Goal: Information Seeking & Learning: Learn about a topic

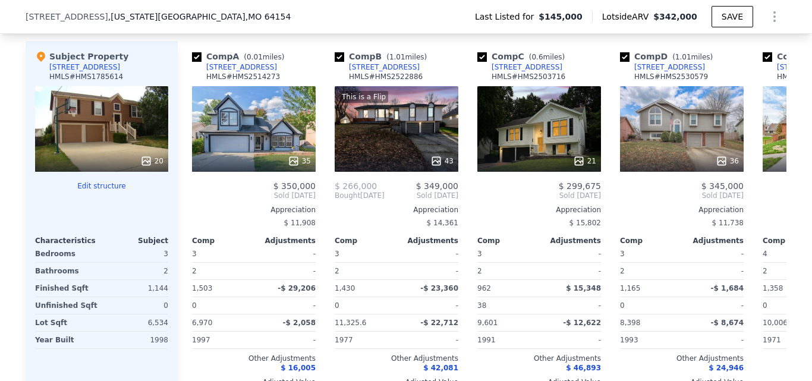
scroll to position [1149, 0]
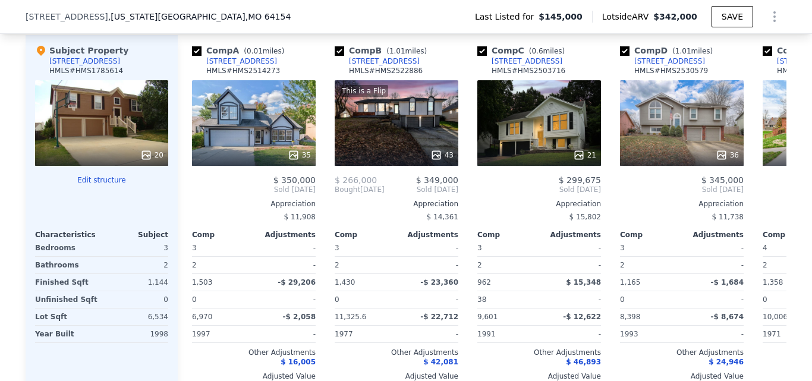
click at [154, 145] on div "20" at bounding box center [101, 123] width 133 height 86
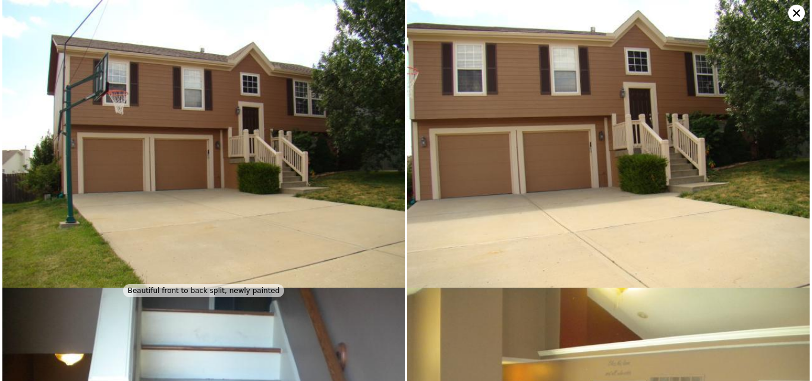
click at [154, 145] on img at bounding box center [203, 151] width 402 height 302
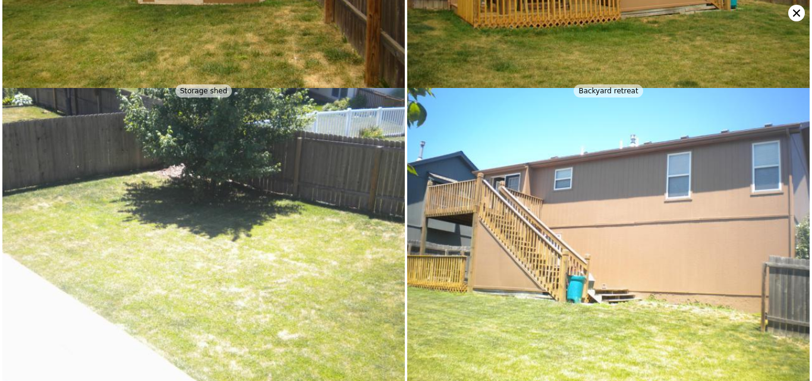
scroll to position [2505, 0]
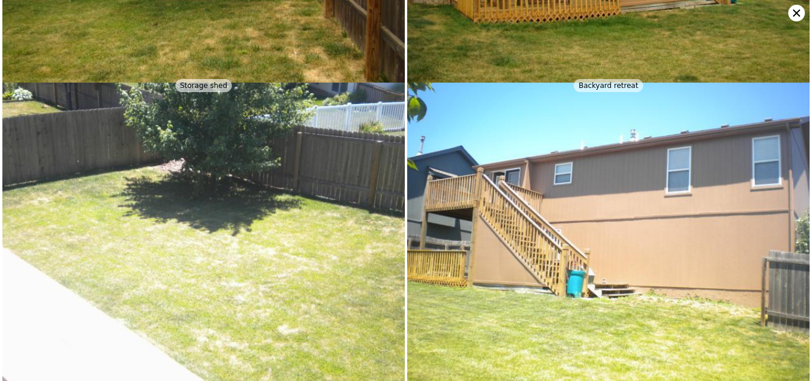
click at [791, 8] on icon at bounding box center [796, 13] width 17 height 17
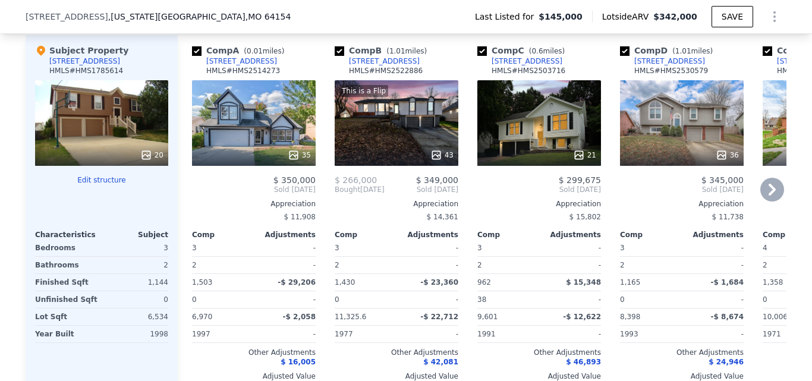
click at [550, 143] on div "21" at bounding box center [539, 123] width 124 height 86
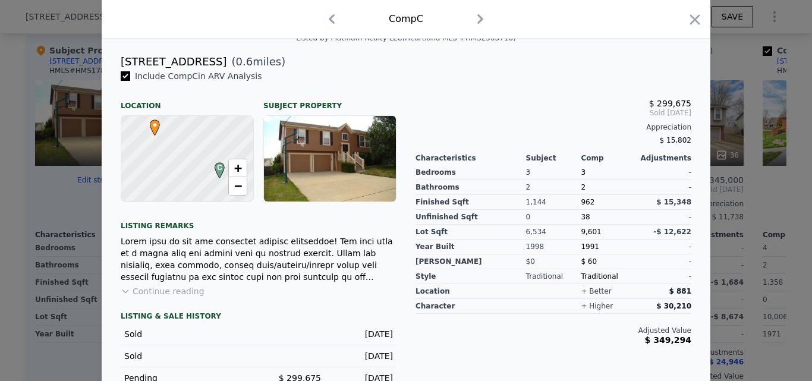
scroll to position [285, 0]
click at [686, 26] on icon "button" at bounding box center [694, 19] width 17 height 17
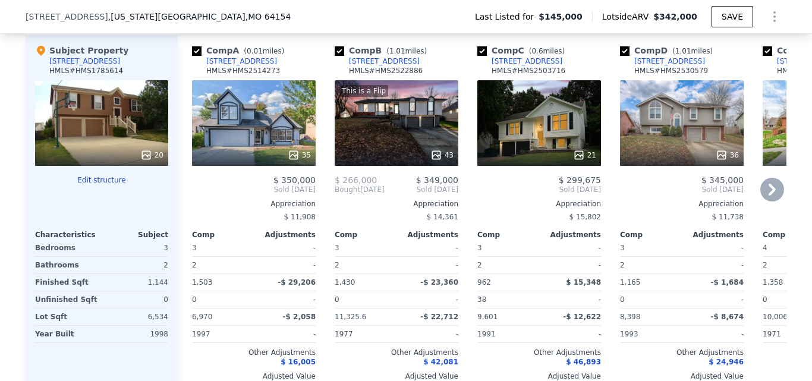
click at [769, 194] on icon at bounding box center [772, 190] width 24 height 24
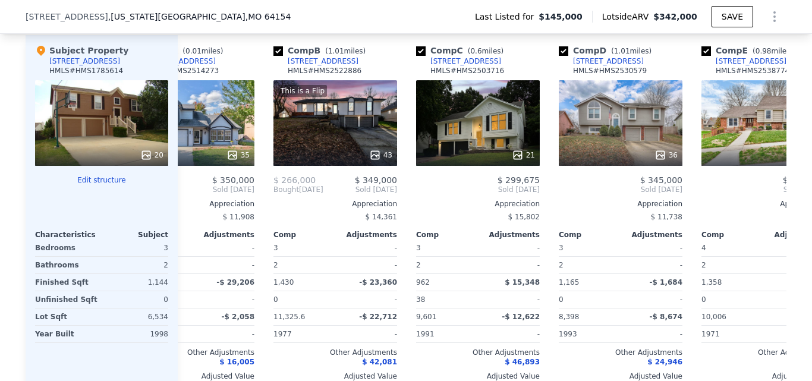
scroll to position [0, 285]
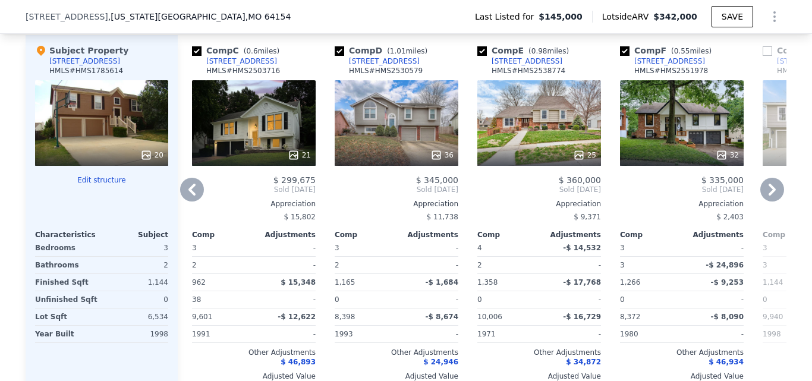
click at [704, 144] on div "32" at bounding box center [682, 123] width 124 height 86
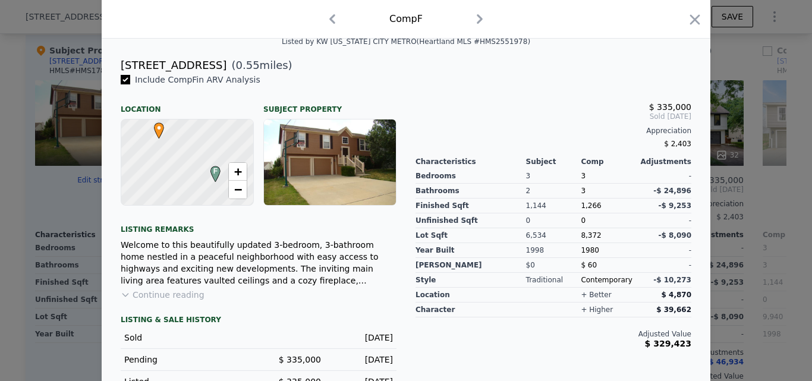
scroll to position [282, 0]
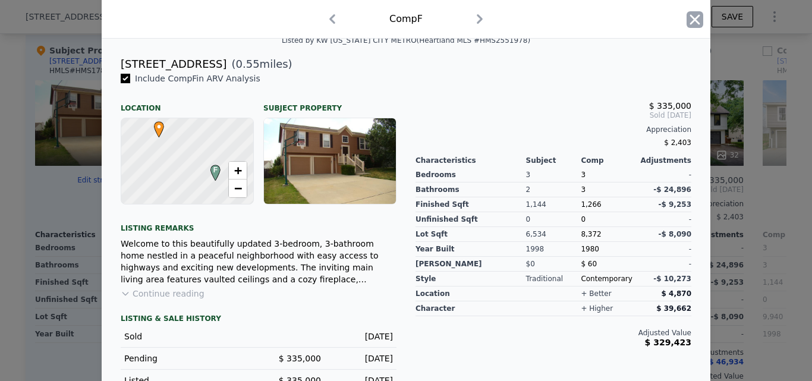
click at [686, 23] on icon "button" at bounding box center [694, 19] width 17 height 17
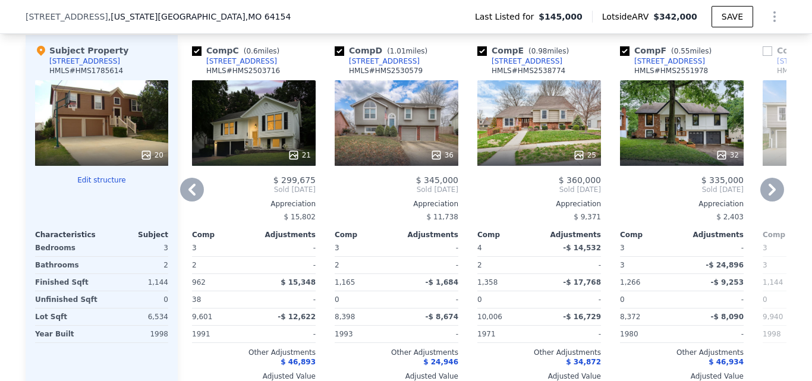
click at [673, 130] on div "32" at bounding box center [682, 123] width 124 height 86
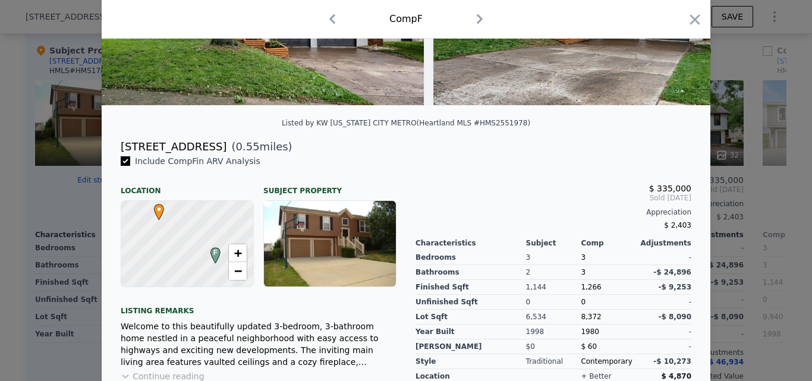
scroll to position [201, 0]
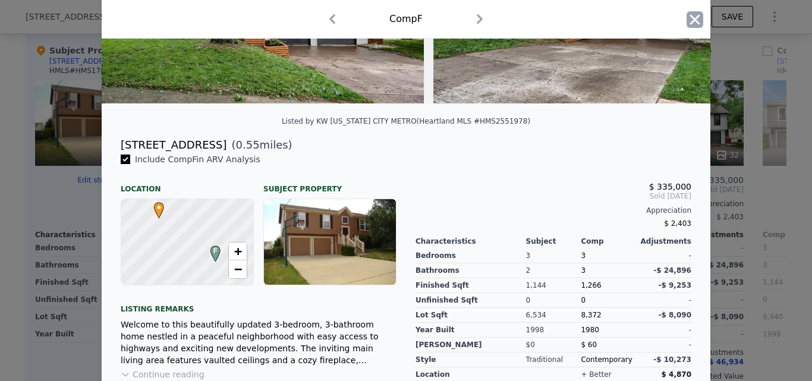
click at [690, 22] on icon "button" at bounding box center [695, 19] width 10 height 10
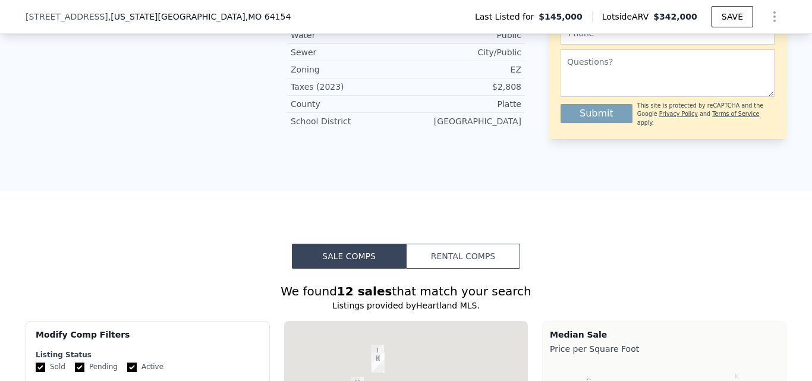
scroll to position [1080, 0]
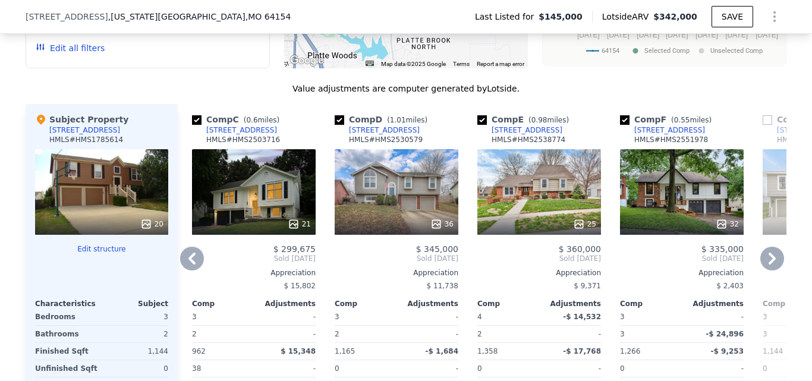
click at [768, 261] on icon at bounding box center [772, 259] width 24 height 24
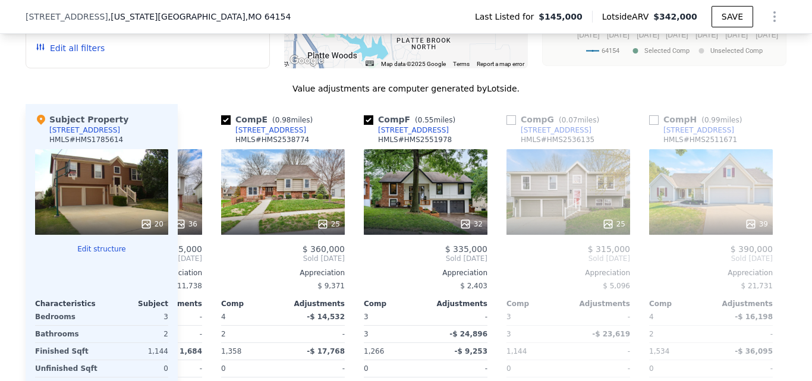
scroll to position [0, 570]
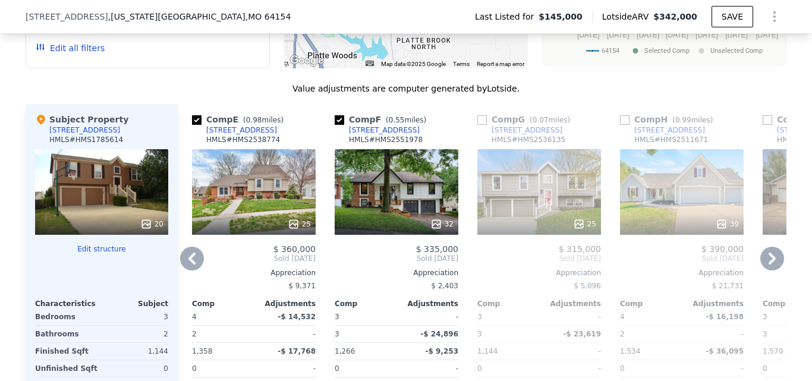
click at [363, 135] on div "2913 NW 83rd Ter" at bounding box center [384, 130] width 71 height 10
click at [524, 211] on div "25" at bounding box center [539, 192] width 124 height 86
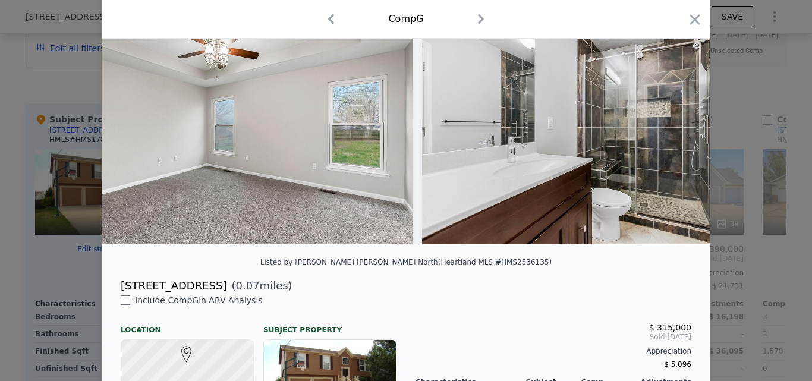
scroll to position [0, 4311]
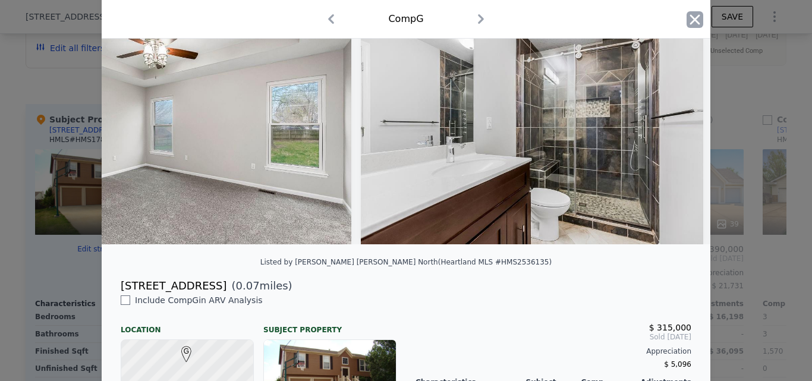
click at [688, 19] on icon "button" at bounding box center [694, 19] width 17 height 17
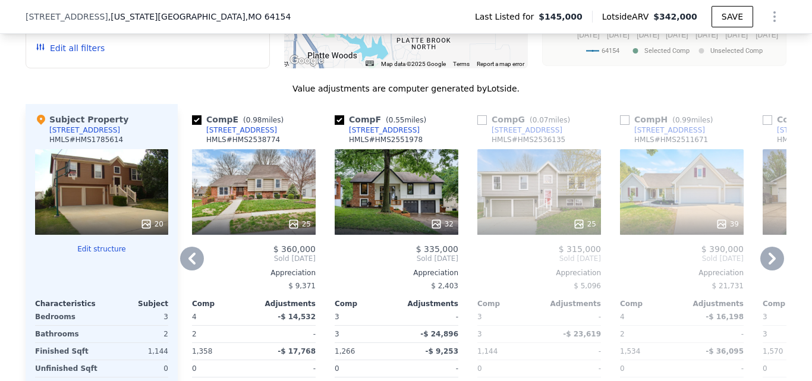
click at [772, 266] on icon at bounding box center [772, 259] width 24 height 24
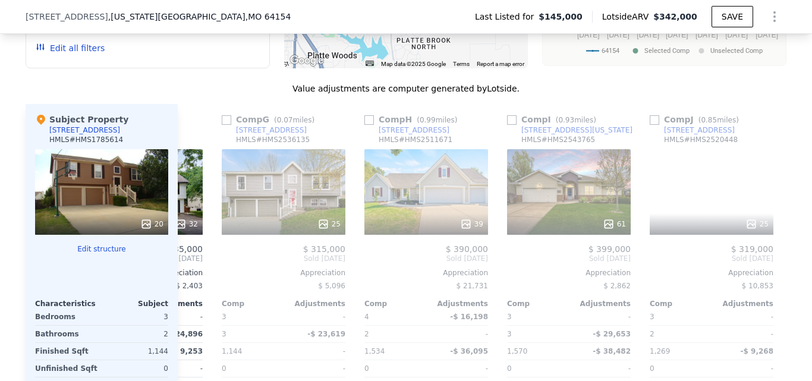
scroll to position [0, 856]
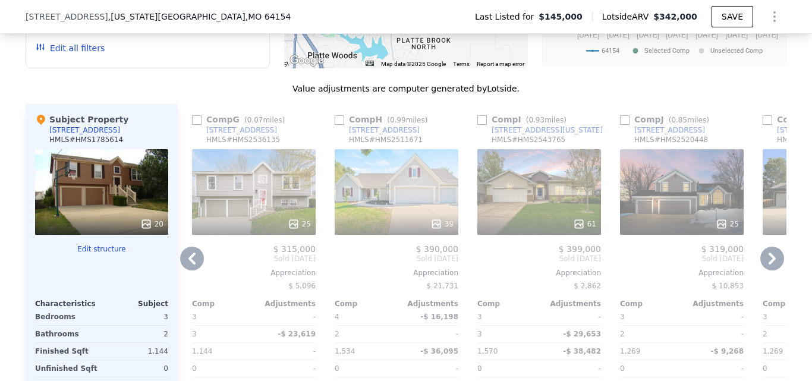
click at [772, 266] on icon at bounding box center [772, 259] width 24 height 24
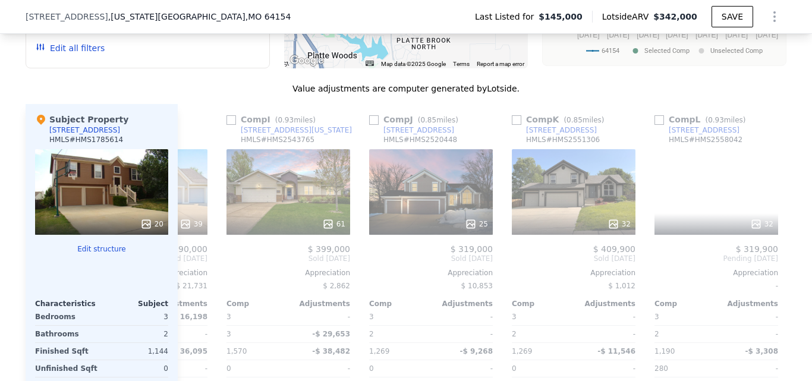
scroll to position [0, 1131]
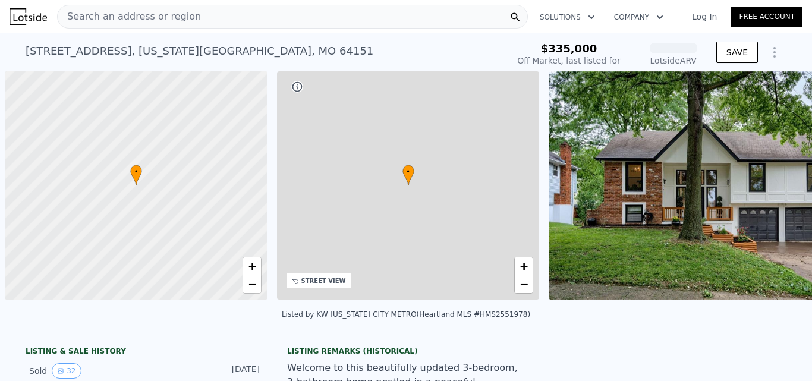
scroll to position [0, 5]
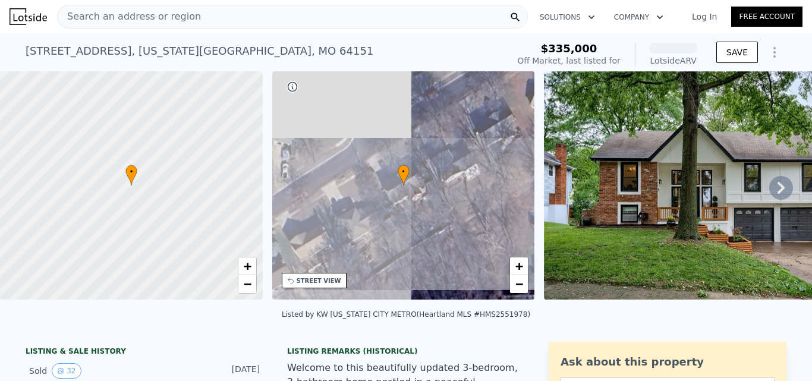
click at [222, 51] on div "2913 NW 83rd Ter , Kansas City , MO 64151 No sales on record (~ARV )" at bounding box center [264, 54] width 477 height 33
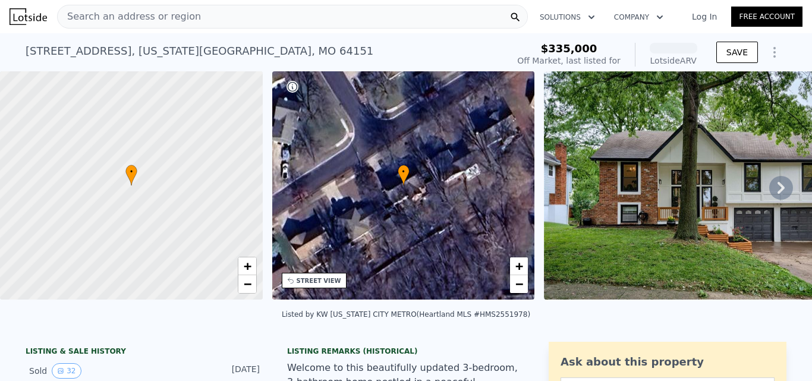
click at [222, 51] on div "2913 NW 83rd Ter , Kansas City , MO 64151 No sales on record (~ARV )" at bounding box center [264, 54] width 477 height 33
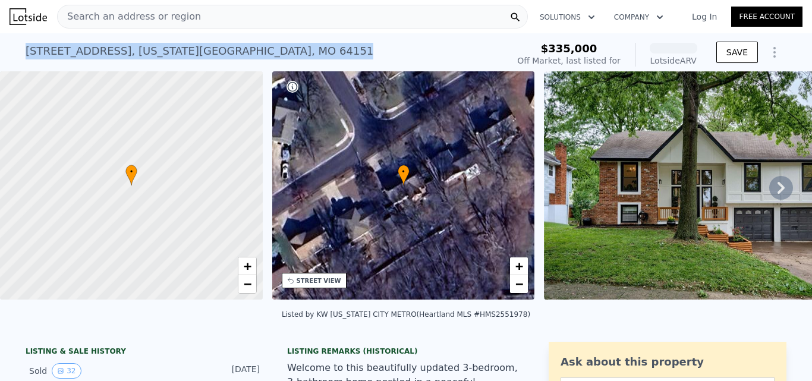
click at [222, 51] on div "2913 NW 83rd Ter , Kansas City , MO 64151 No sales on record (~ARV )" at bounding box center [264, 54] width 477 height 33
copy div "2913 NW 83rd Ter , Kansas City , MO 64151 No sales on record (~ARV )"
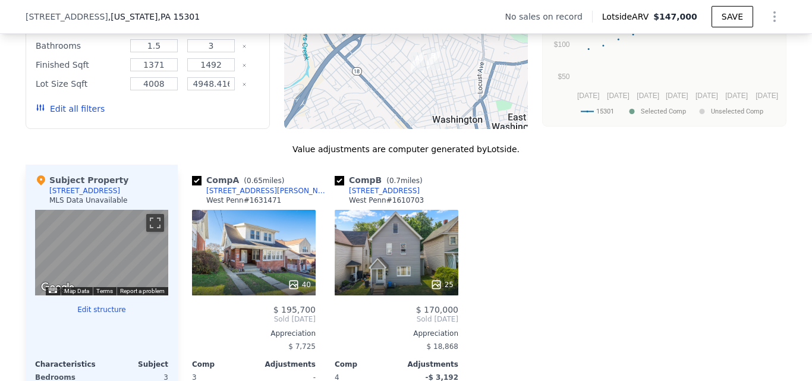
scroll to position [1035, 0]
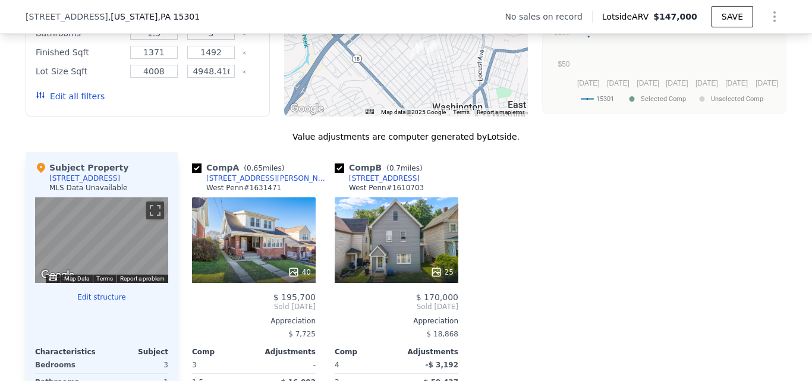
click at [389, 255] on div "25" at bounding box center [396, 240] width 124 height 86
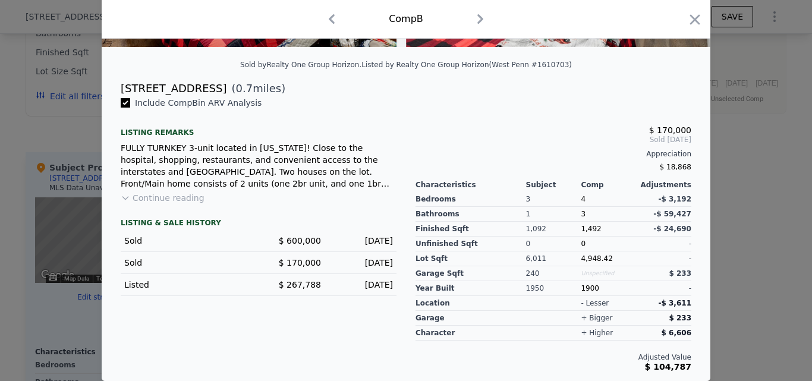
scroll to position [267, 0]
click at [688, 14] on icon "button" at bounding box center [694, 19] width 17 height 17
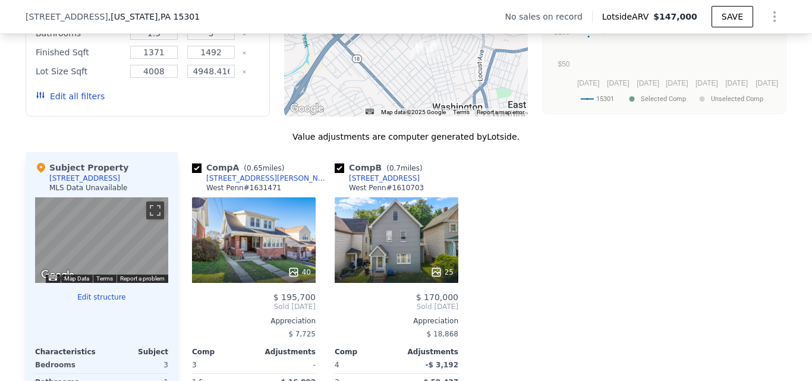
click at [385, 266] on div "25" at bounding box center [396, 240] width 124 height 86
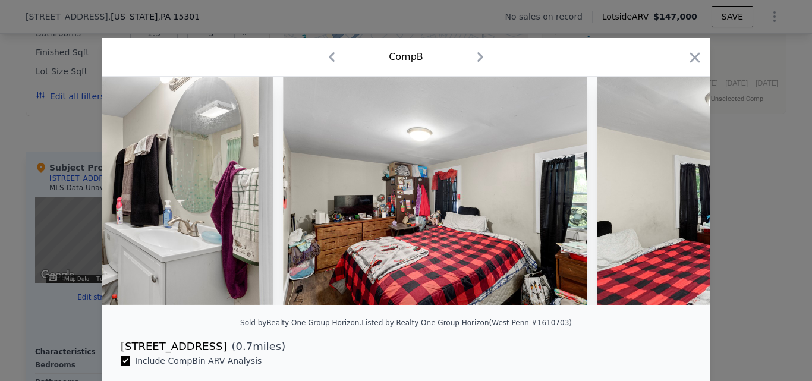
scroll to position [0, 7227]
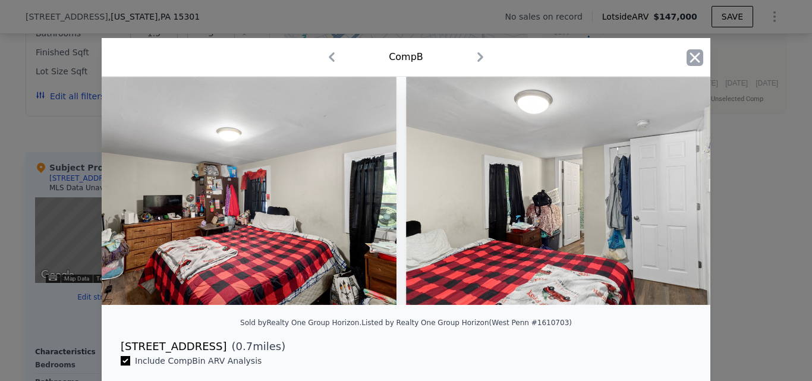
click at [690, 59] on icon "button" at bounding box center [694, 57] width 17 height 17
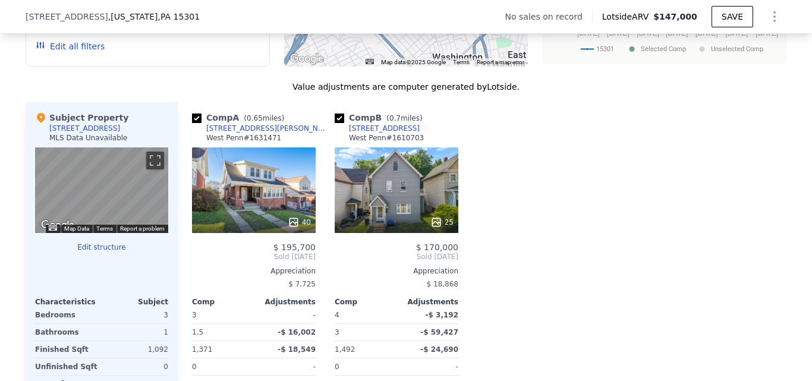
scroll to position [1091, 0]
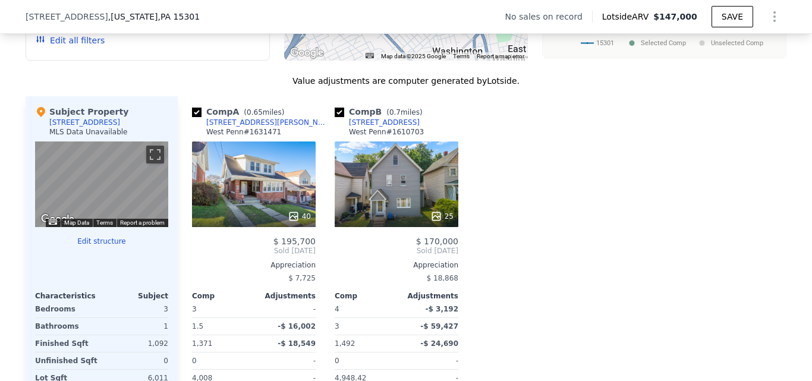
click at [375, 205] on div "25" at bounding box center [396, 184] width 124 height 86
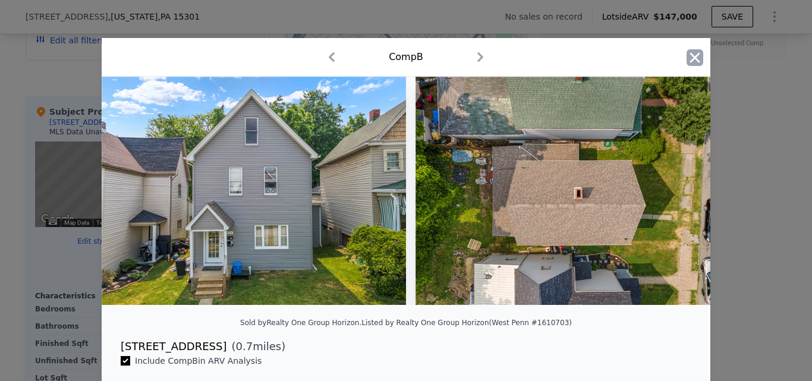
click at [686, 52] on icon "button" at bounding box center [694, 57] width 17 height 17
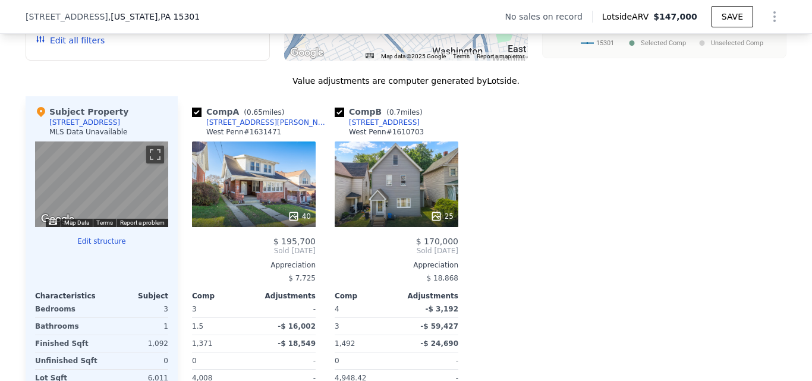
click at [225, 212] on div "40" at bounding box center [254, 184] width 124 height 86
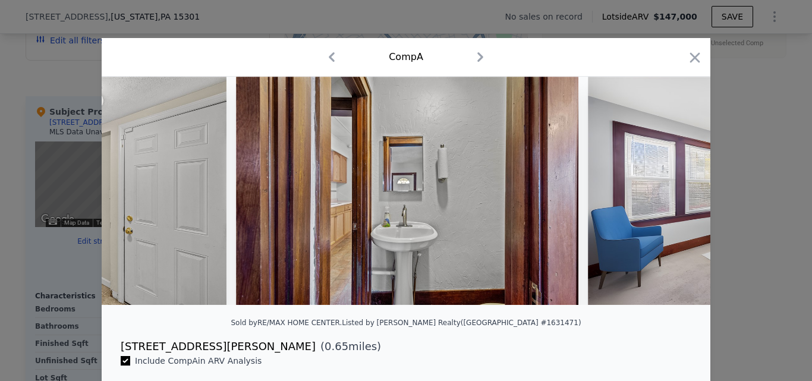
scroll to position [0, 6000]
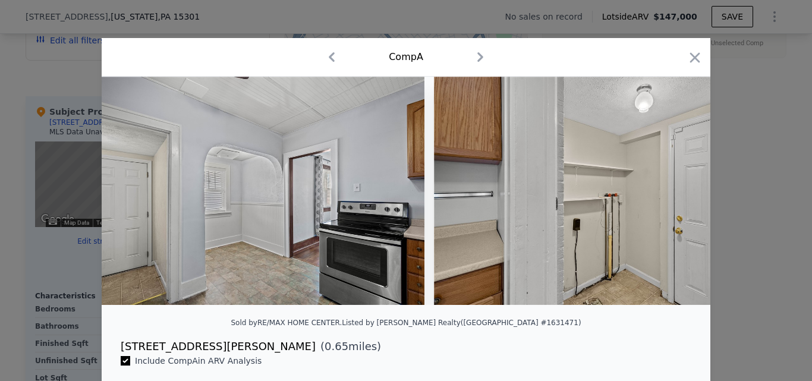
click at [261, 314] on div at bounding box center [406, 196] width 608 height 238
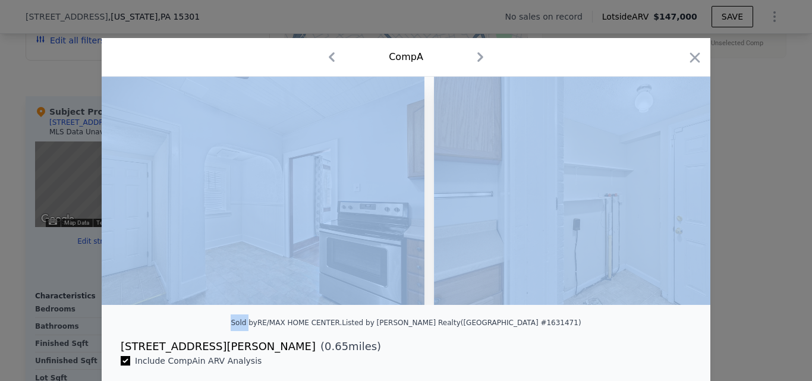
click at [261, 314] on div at bounding box center [406, 196] width 608 height 238
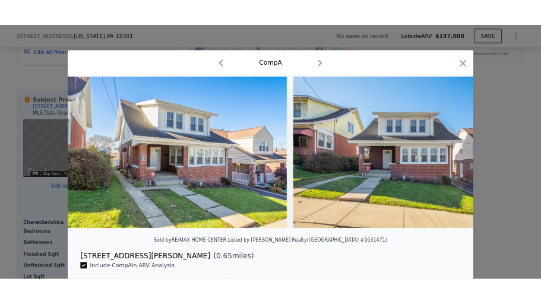
scroll to position [0, 0]
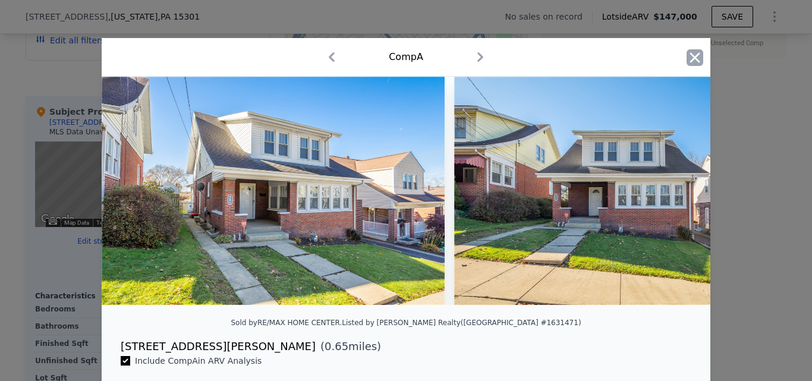
click at [686, 65] on icon "button" at bounding box center [694, 57] width 17 height 17
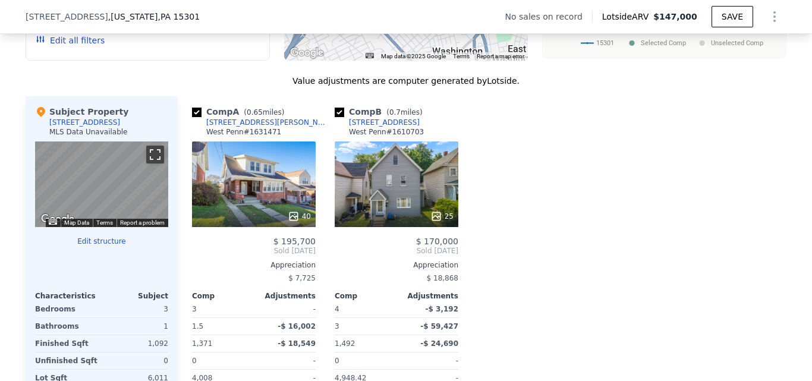
click at [147, 163] on button "Toggle fullscreen view" at bounding box center [155, 155] width 18 height 18
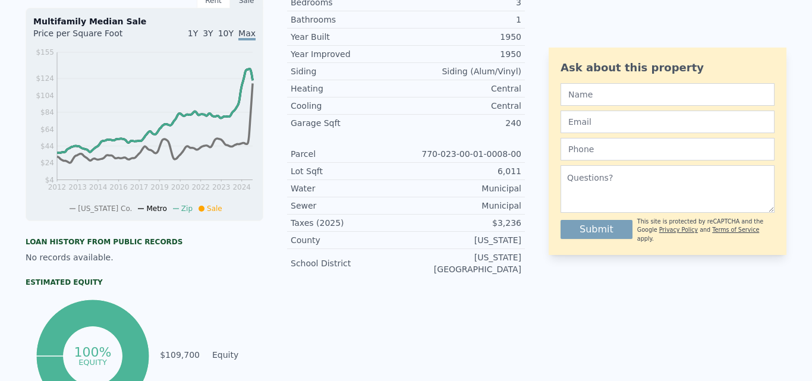
scroll to position [4, 0]
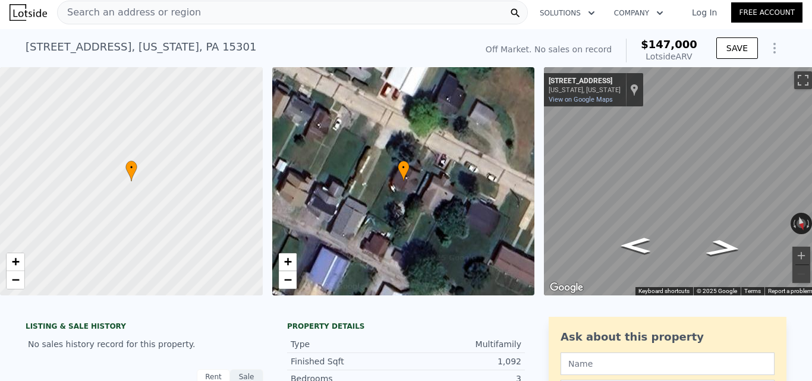
click at [760, 65] on div "Off Market. No sales on record $147,000 Lotside ARV SAVE" at bounding box center [633, 50] width 305 height 33
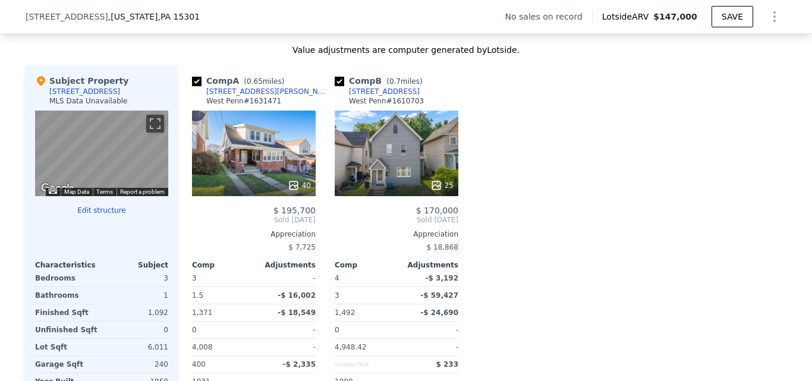
scroll to position [1110, 0]
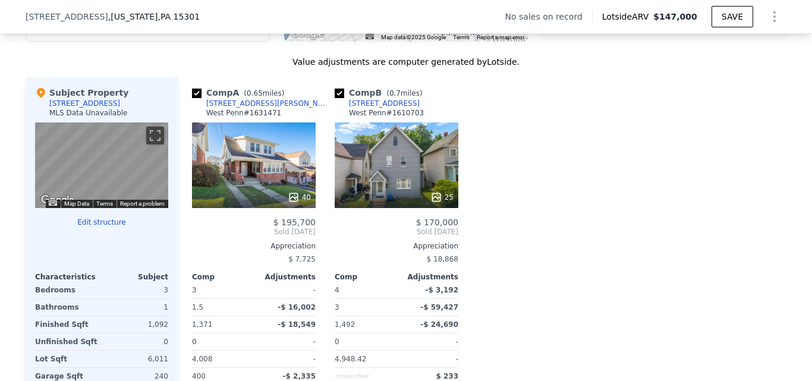
click at [208, 168] on div "40" at bounding box center [254, 165] width 124 height 86
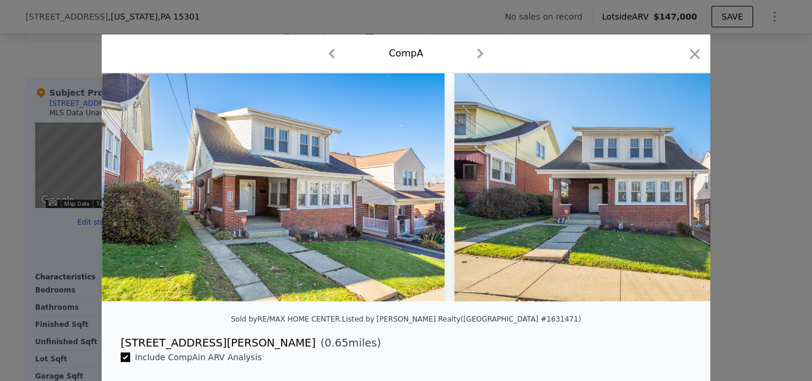
scroll to position [4, 0]
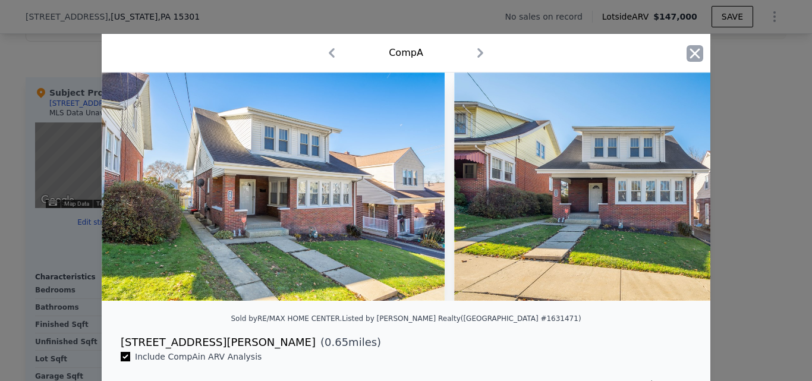
click at [690, 59] on icon "button" at bounding box center [694, 53] width 17 height 17
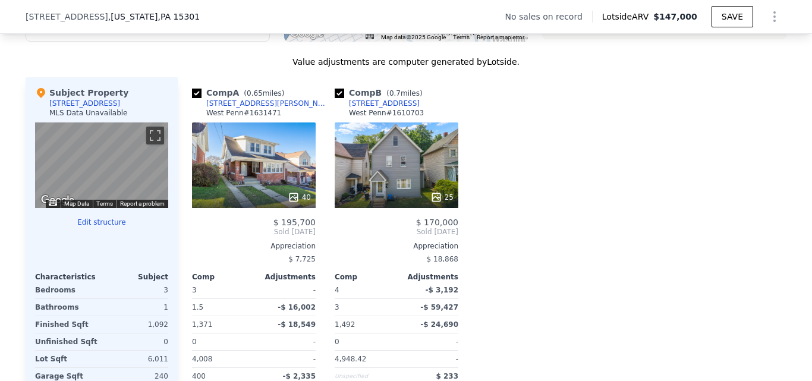
click at [272, 197] on div at bounding box center [254, 197] width 124 height 21
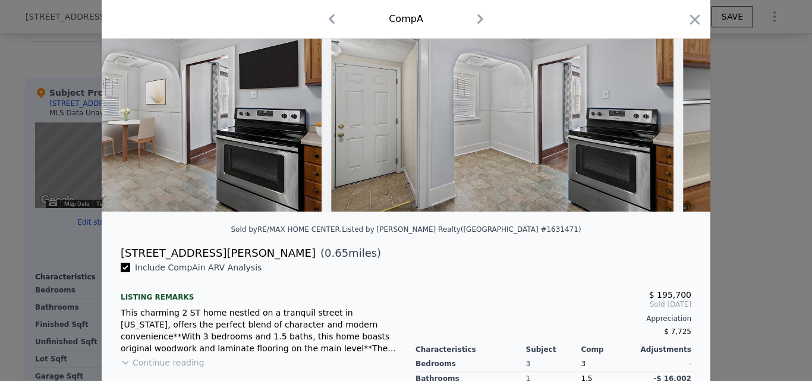
scroll to position [0, 5766]
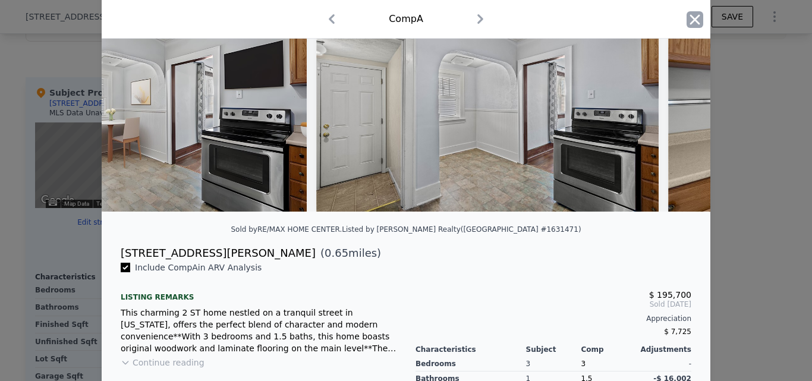
click at [686, 23] on icon "button" at bounding box center [694, 19] width 17 height 17
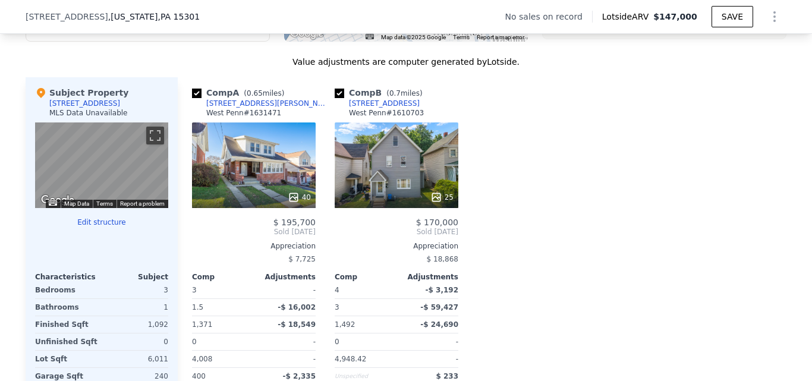
click at [397, 185] on div "25" at bounding box center [396, 165] width 124 height 86
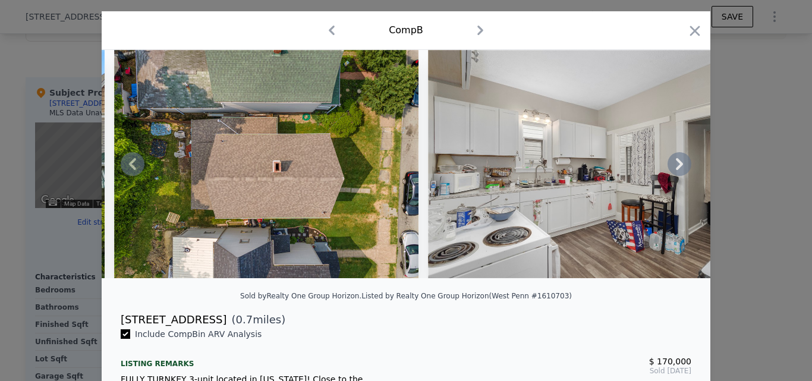
scroll to position [0, 794]
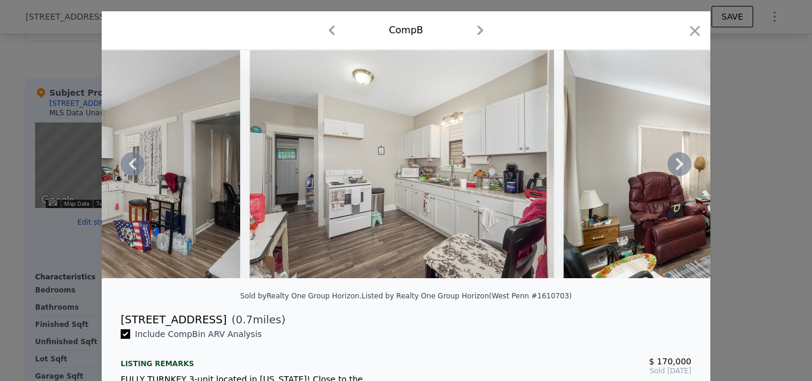
click at [198, 277] on img at bounding box center [87, 164] width 305 height 228
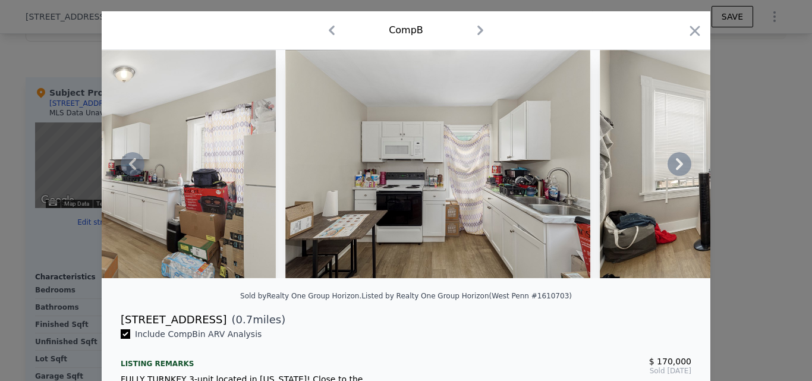
drag, startPoint x: 395, startPoint y: 287, endPoint x: 463, endPoint y: 282, distance: 68.5
click at [463, 282] on div at bounding box center [406, 169] width 608 height 238
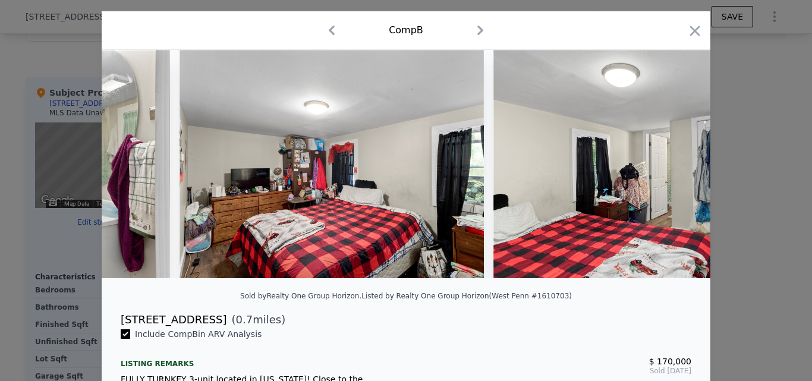
scroll to position [0, 7227]
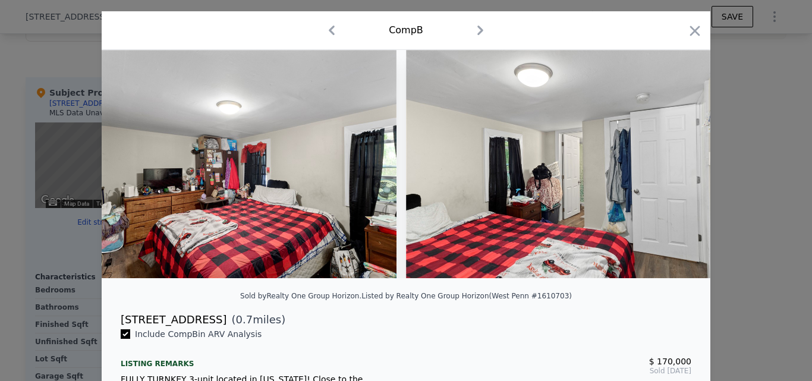
click at [689, 40] on div at bounding box center [694, 33] width 17 height 21
click at [46, 61] on div at bounding box center [406, 190] width 812 height 381
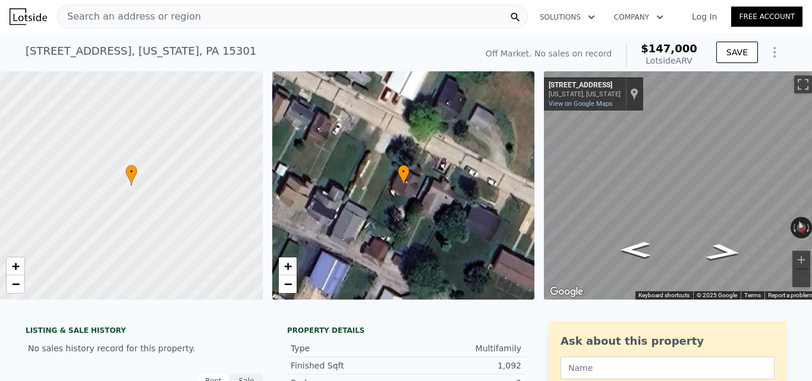
click at [201, 25] on div "Search an address or region" at bounding box center [292, 17] width 471 height 24
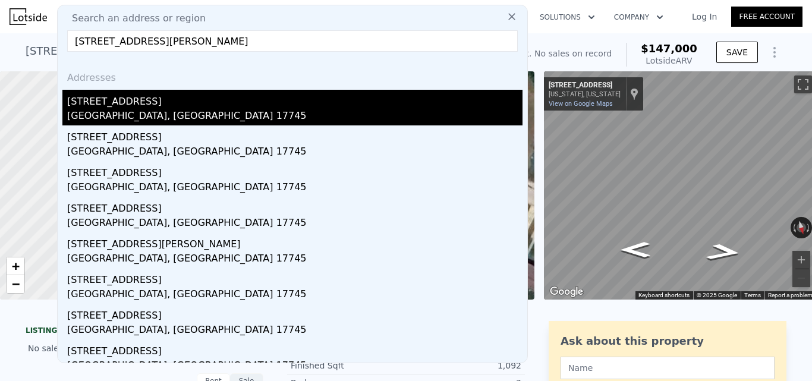
type input "[STREET_ADDRESS][PERSON_NAME]"
click at [116, 97] on div "[STREET_ADDRESS]" at bounding box center [294, 99] width 455 height 19
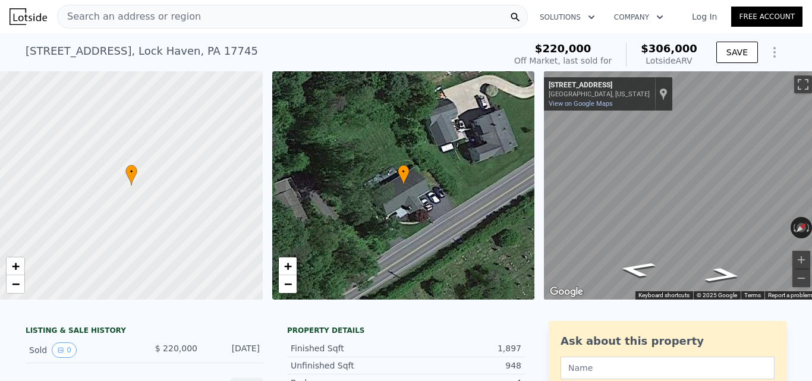
click at [253, 20] on div "Search an address or region" at bounding box center [292, 17] width 471 height 24
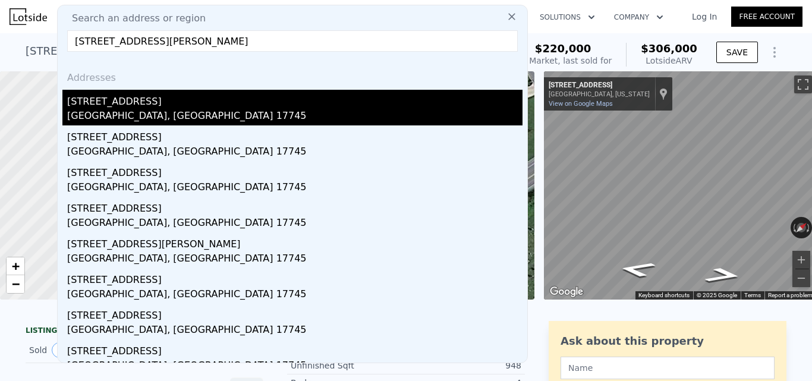
type input "[STREET_ADDRESS][PERSON_NAME]"
click at [179, 110] on div "[GEOGRAPHIC_DATA], [GEOGRAPHIC_DATA] 17745" at bounding box center [294, 117] width 455 height 17
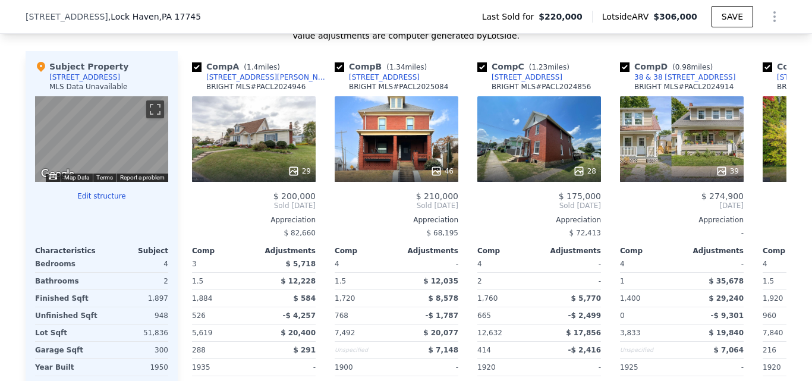
scroll to position [1144, 0]
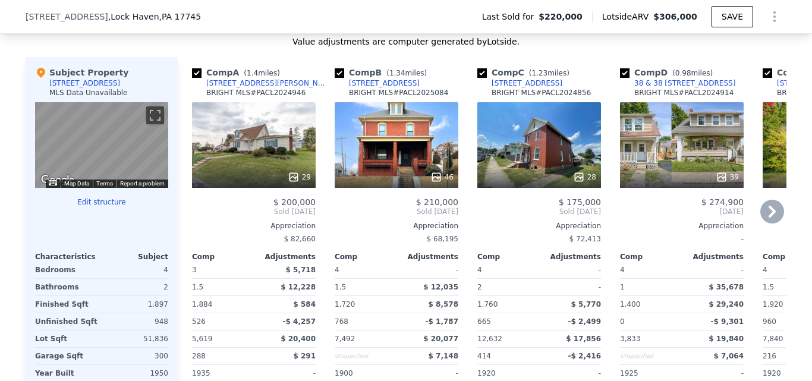
click at [769, 214] on icon at bounding box center [772, 212] width 24 height 24
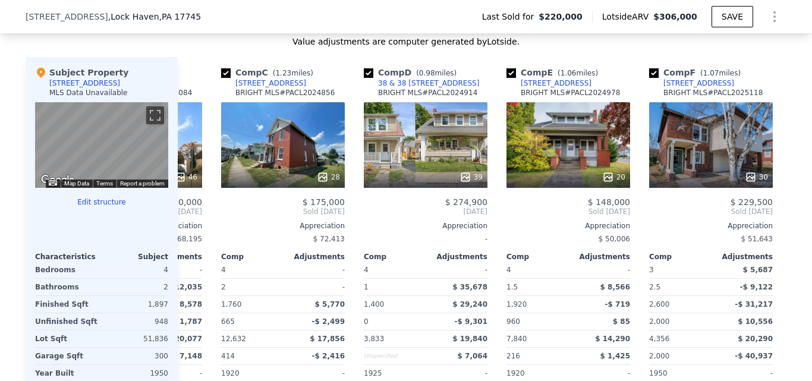
scroll to position [0, 285]
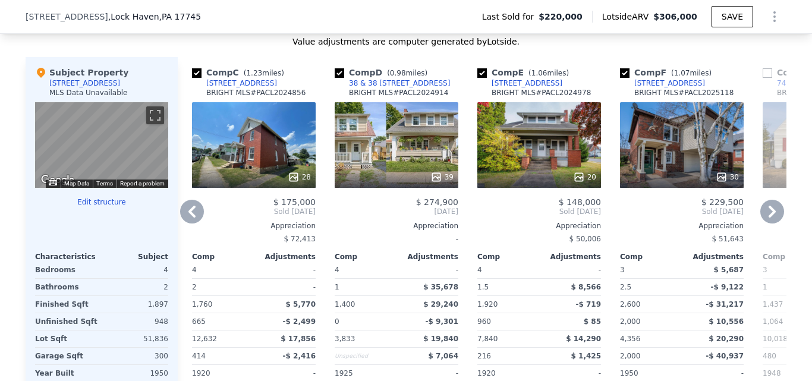
click at [768, 217] on icon at bounding box center [771, 212] width 7 height 12
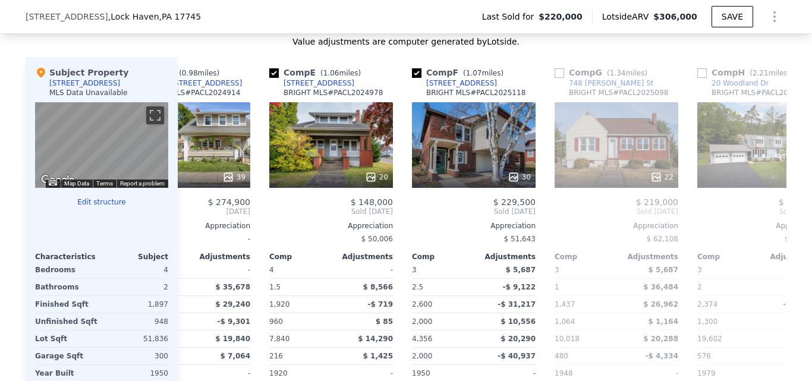
scroll to position [0, 570]
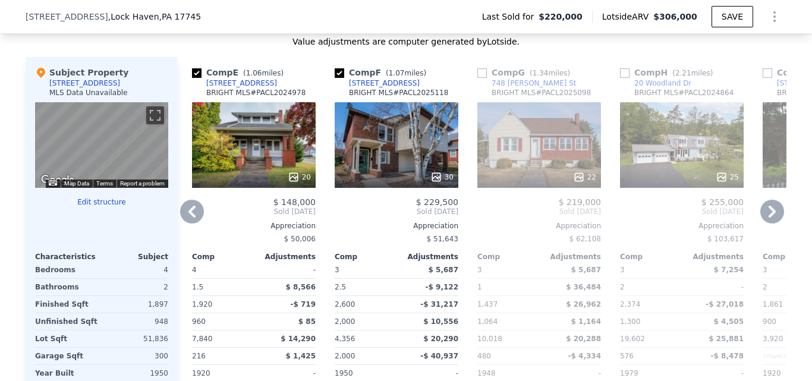
click at [768, 217] on icon at bounding box center [771, 212] width 7 height 12
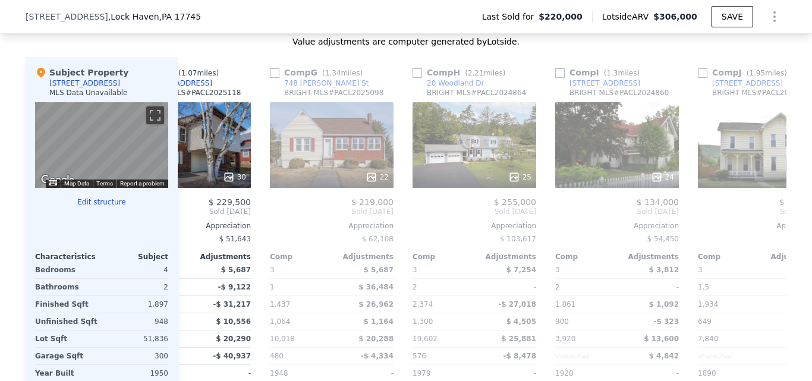
scroll to position [0, 856]
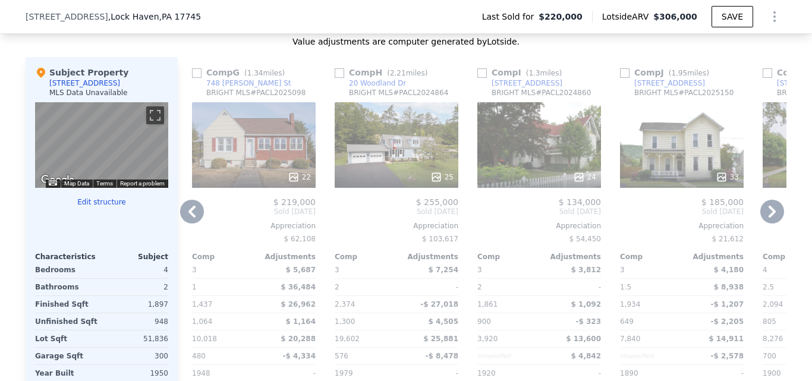
click at [767, 221] on icon at bounding box center [772, 212] width 24 height 24
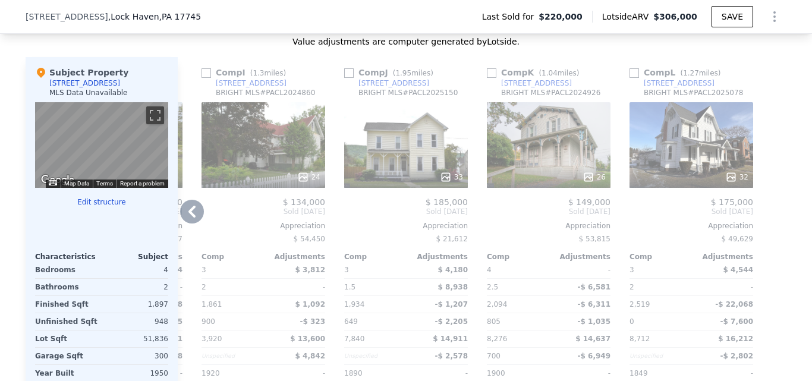
scroll to position [1035, 0]
